Goal: Information Seeking & Learning: Understand process/instructions

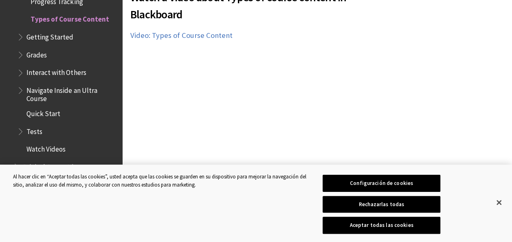
scroll to position [172, 0]
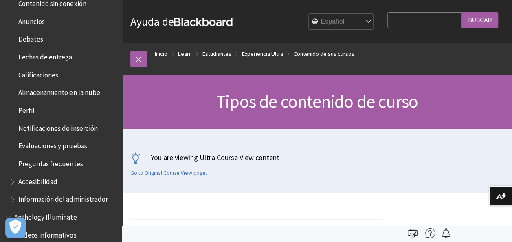
scroll to position [232, 0]
click at [64, 86] on span "Almacenamiento en la nube" at bounding box center [59, 91] width 82 height 11
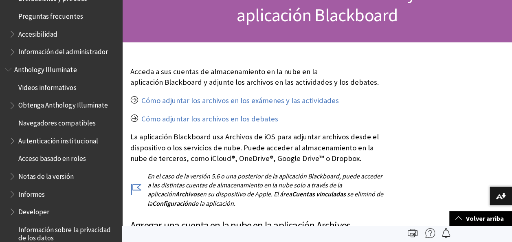
scroll to position [394, 0]
